Goal: Task Accomplishment & Management: Manage account settings

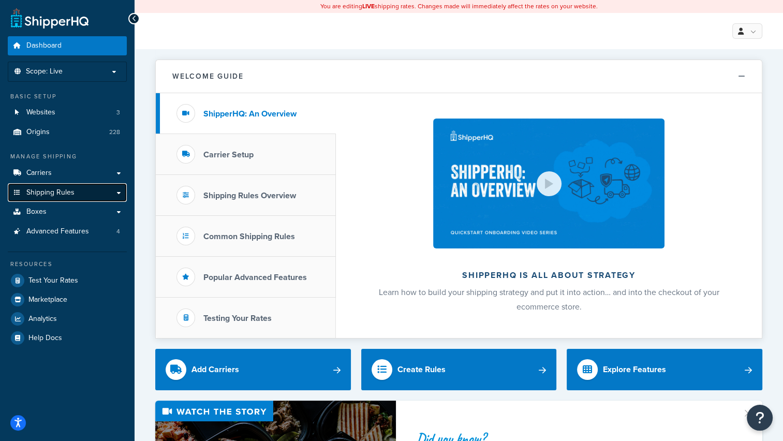
click at [82, 196] on link "Shipping Rules" at bounding box center [67, 192] width 119 height 19
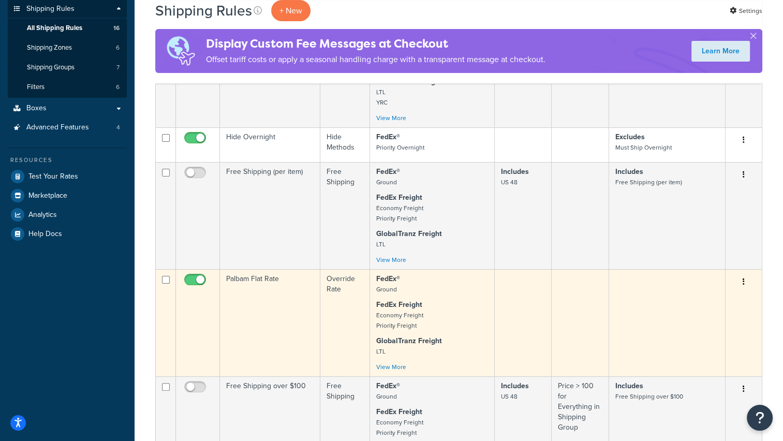
scroll to position [207, 0]
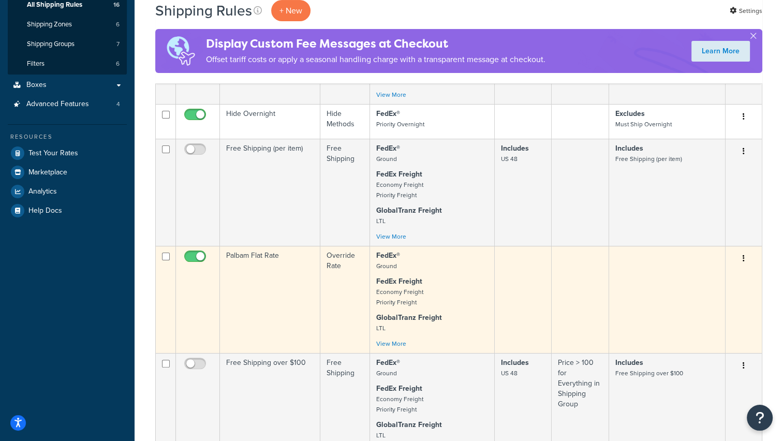
click at [288, 293] on td "Palbam Flat Rate" at bounding box center [270, 299] width 100 height 107
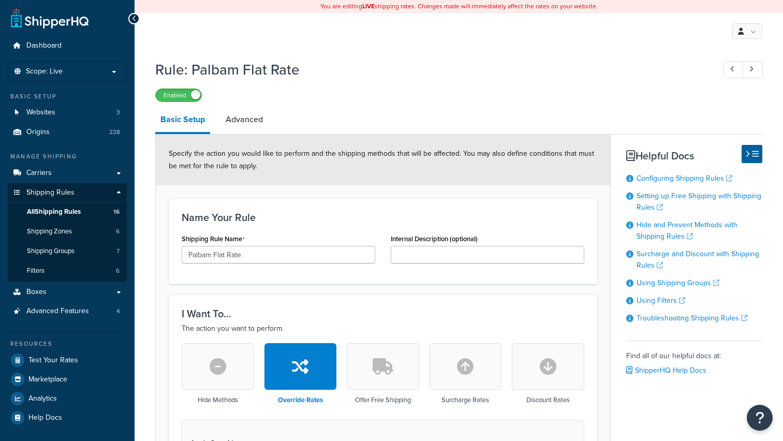
select select "LOCATION"
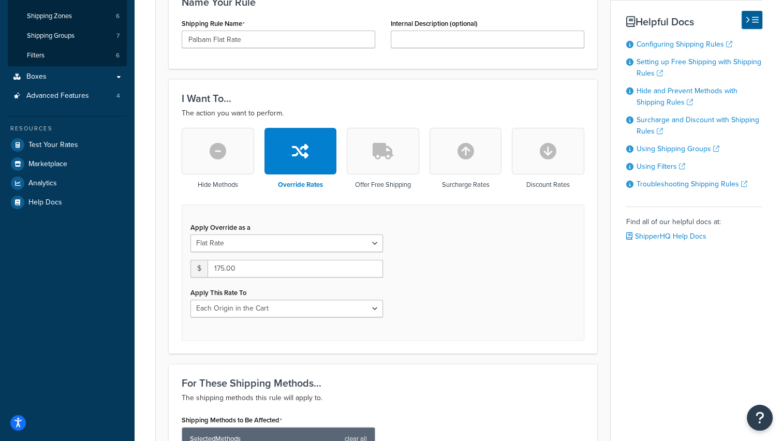
scroll to position [190, 0]
